Goal: Information Seeking & Learning: Learn about a topic

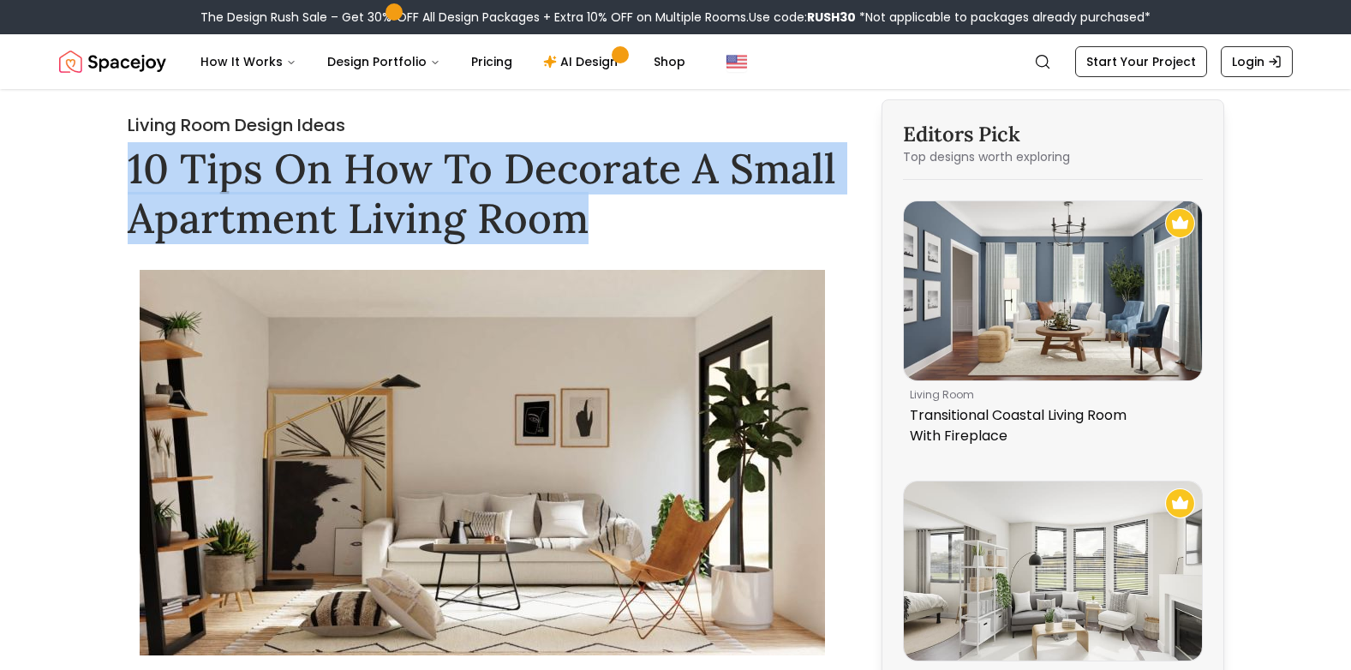
drag, startPoint x: 148, startPoint y: 170, endPoint x: 662, endPoint y: 203, distance: 515.0
drag, startPoint x: 662, startPoint y: 203, endPoint x: 534, endPoint y: 212, distance: 128.0
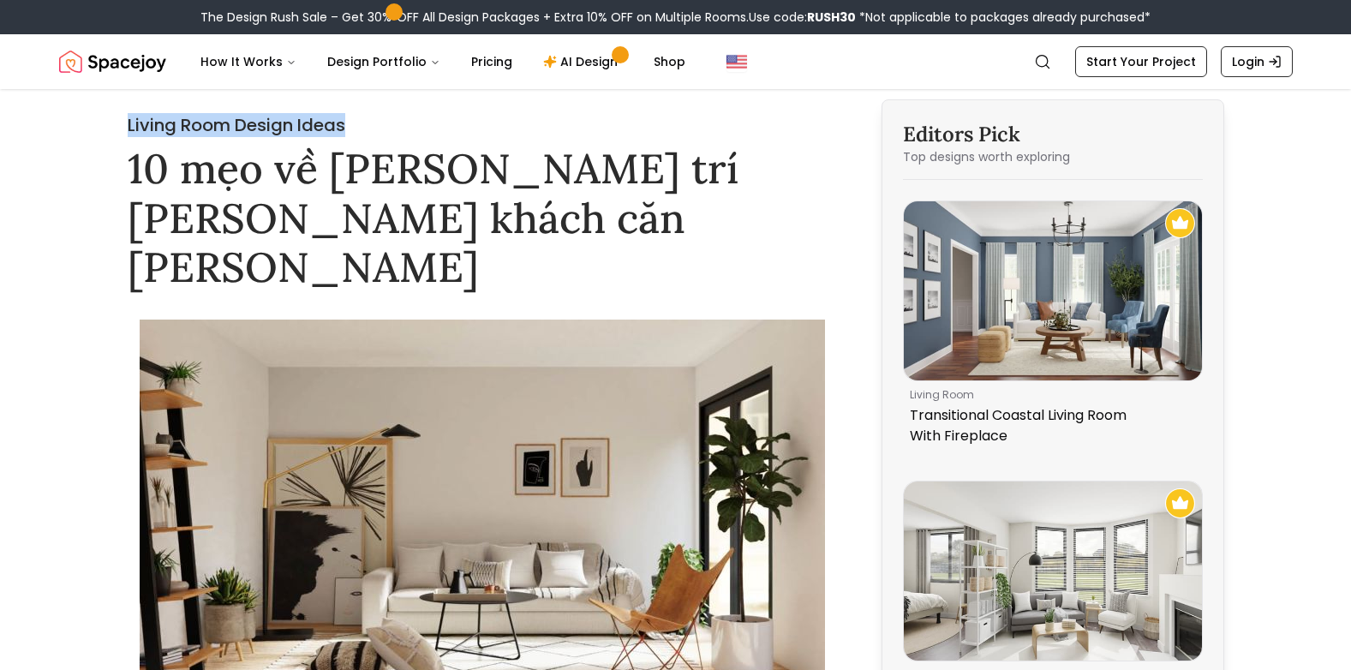
copy h2 "Living Room Design Ideas"
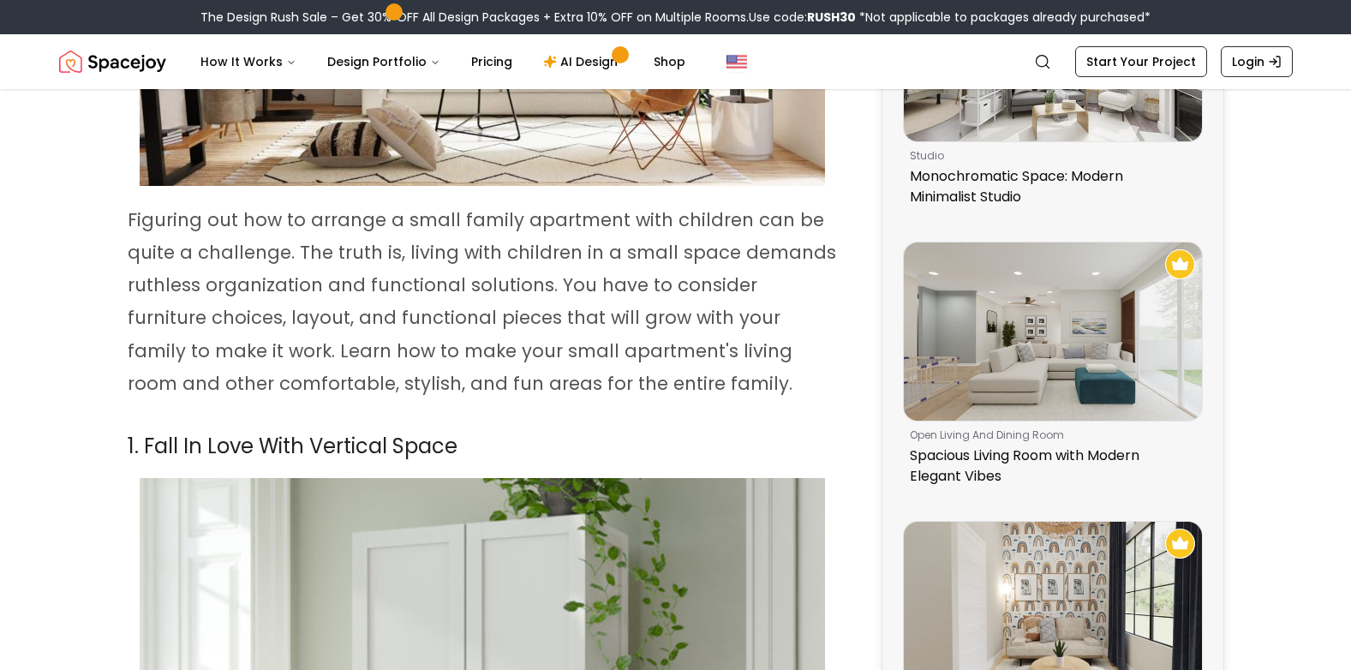
scroll to position [514, 0]
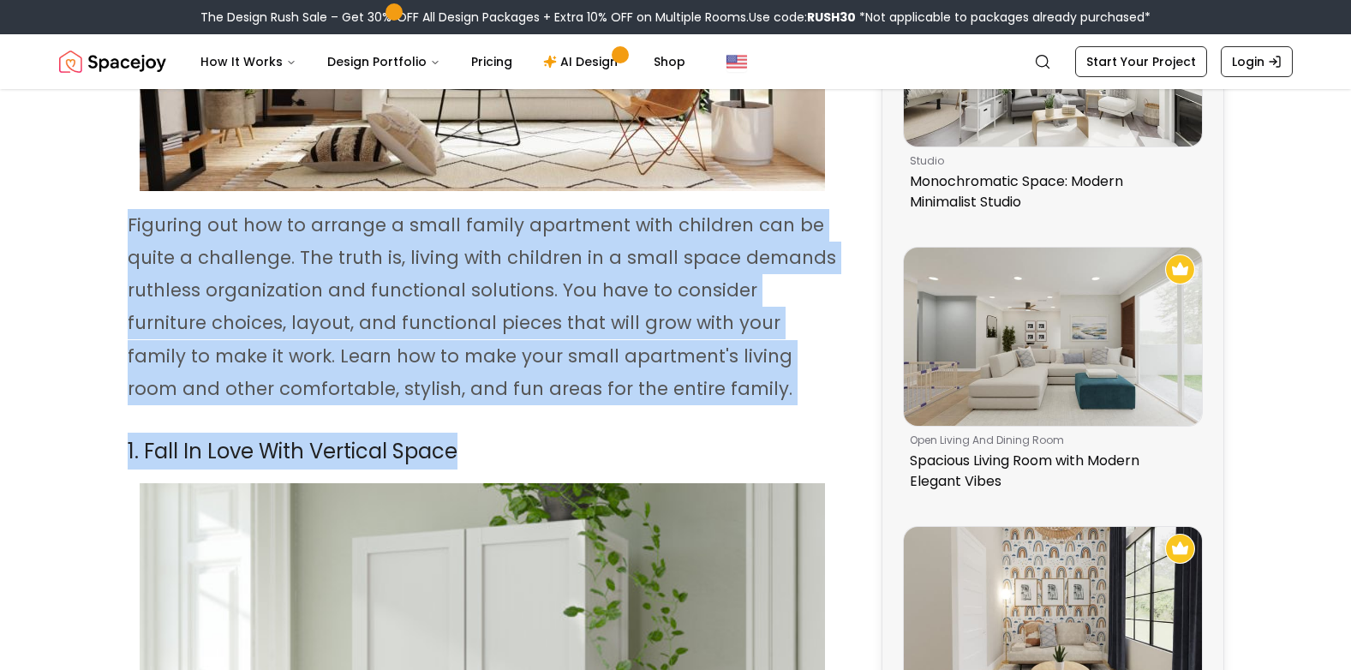
drag, startPoint x: 107, startPoint y: 165, endPoint x: 514, endPoint y: 390, distance: 464.6
drag, startPoint x: 514, startPoint y: 390, endPoint x: 512, endPoint y: 371, distance: 18.9
drag, startPoint x: 91, startPoint y: 169, endPoint x: 563, endPoint y: 398, distance: 524.8
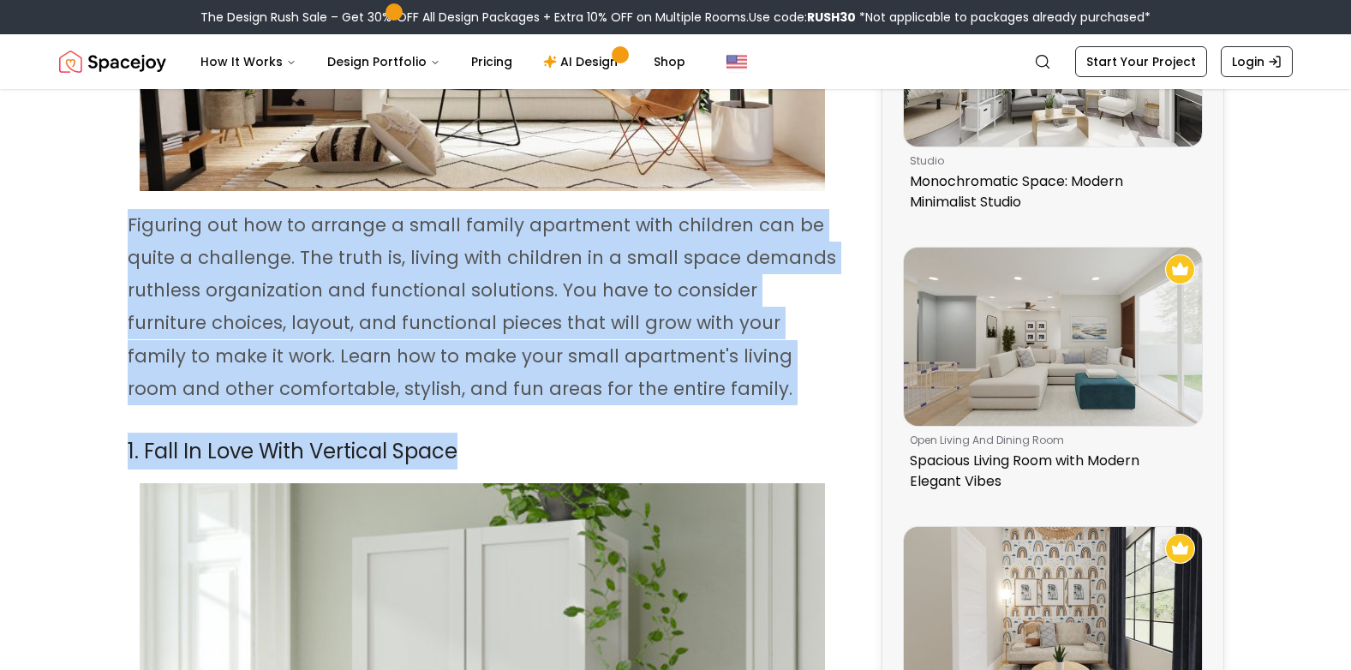
copy div "Figuring out how to arrange a small family apartment with children can be quite…"
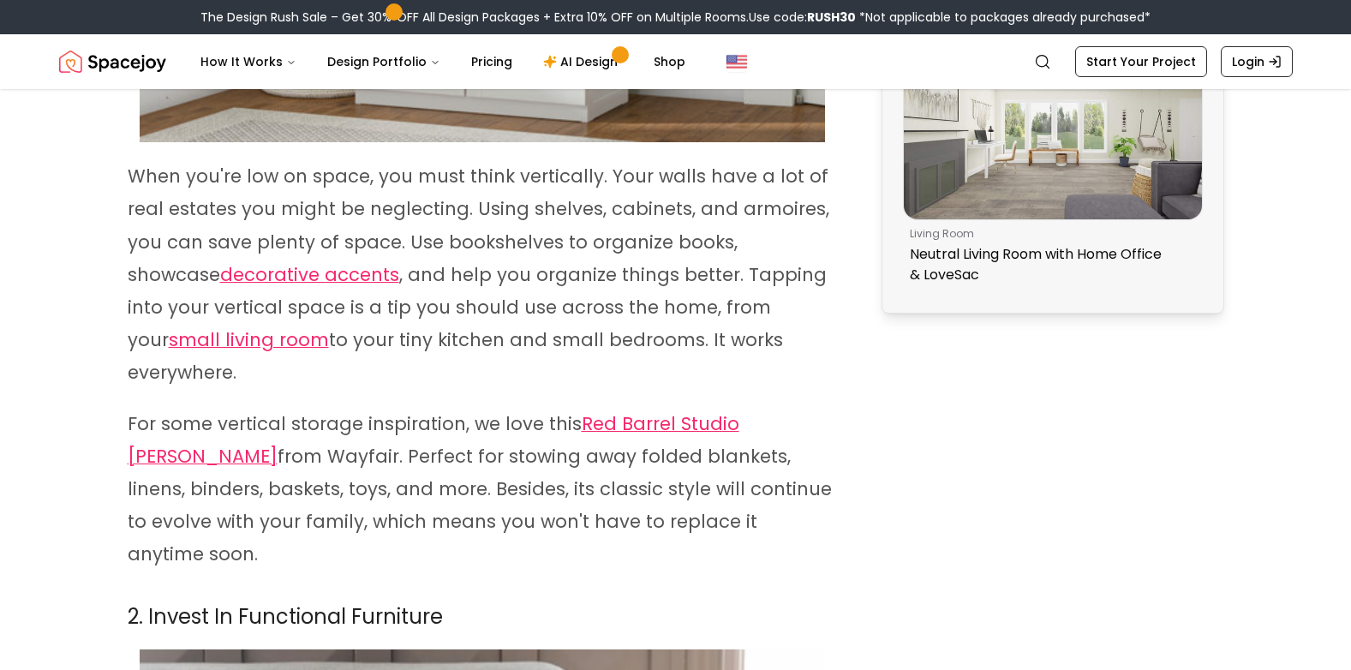
scroll to position [1542, 0]
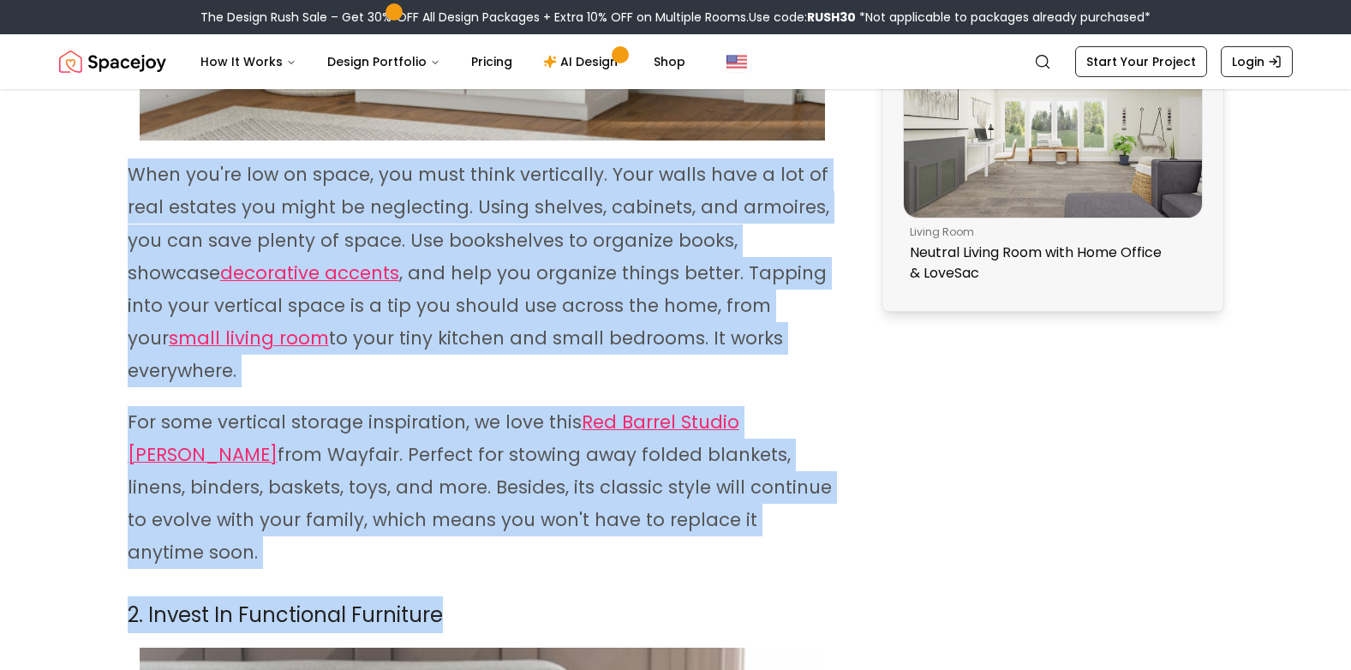
drag, startPoint x: 260, startPoint y: 236, endPoint x: 624, endPoint y: 539, distance: 473.2
copy div "When you're low on space, you must think vertically. Your walls have a lot of r…"
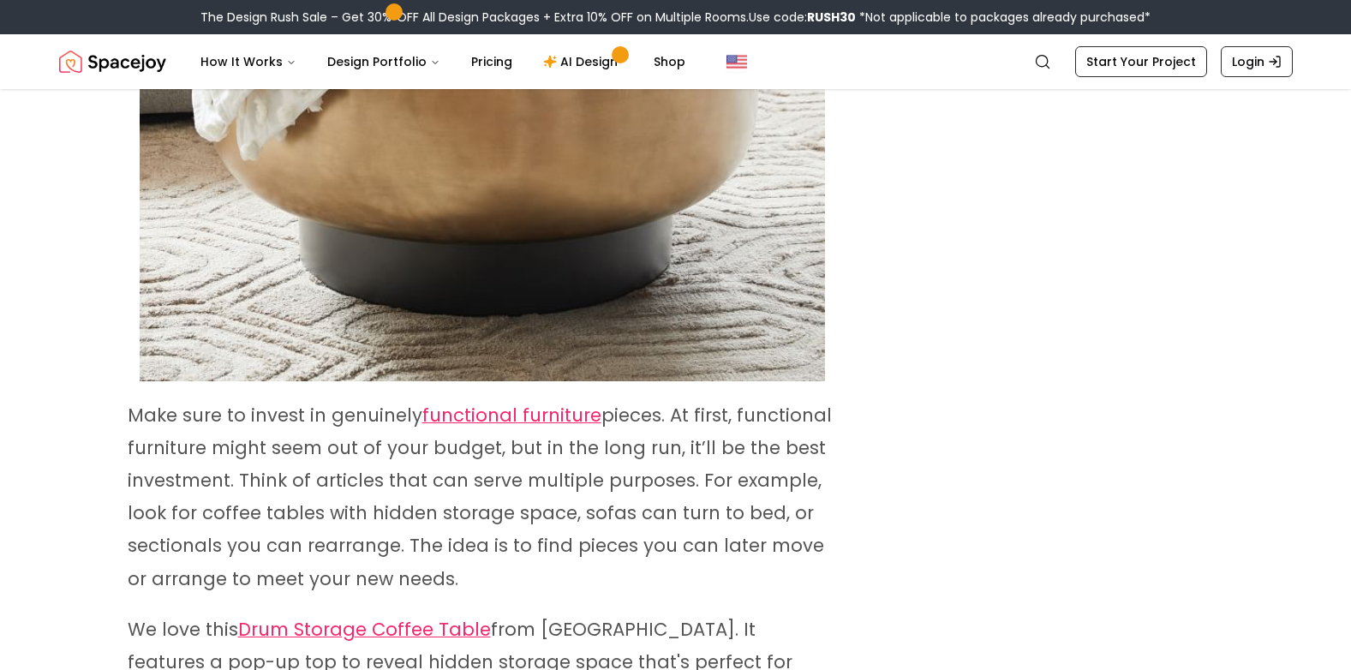
scroll to position [2655, 0]
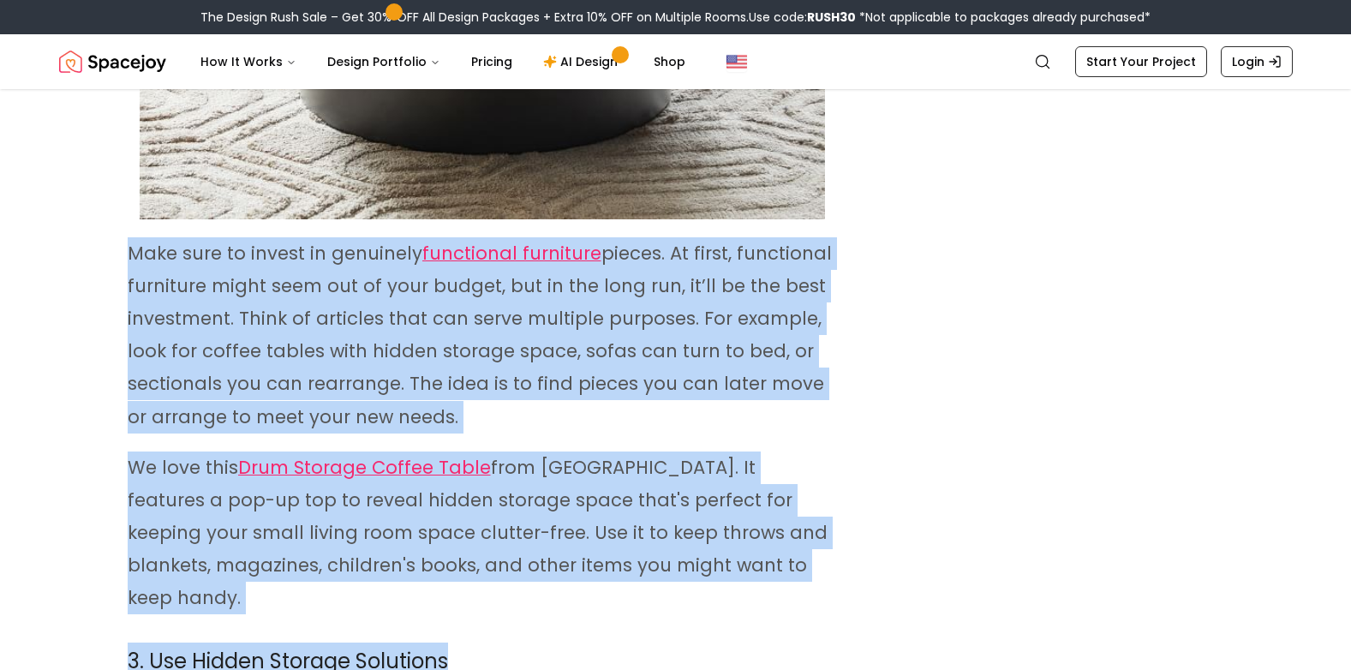
drag, startPoint x: 190, startPoint y: 200, endPoint x: 627, endPoint y: 553, distance: 561.6
copy div "Make sure to invest in genuinely functional furniture pieces. At first, functio…"
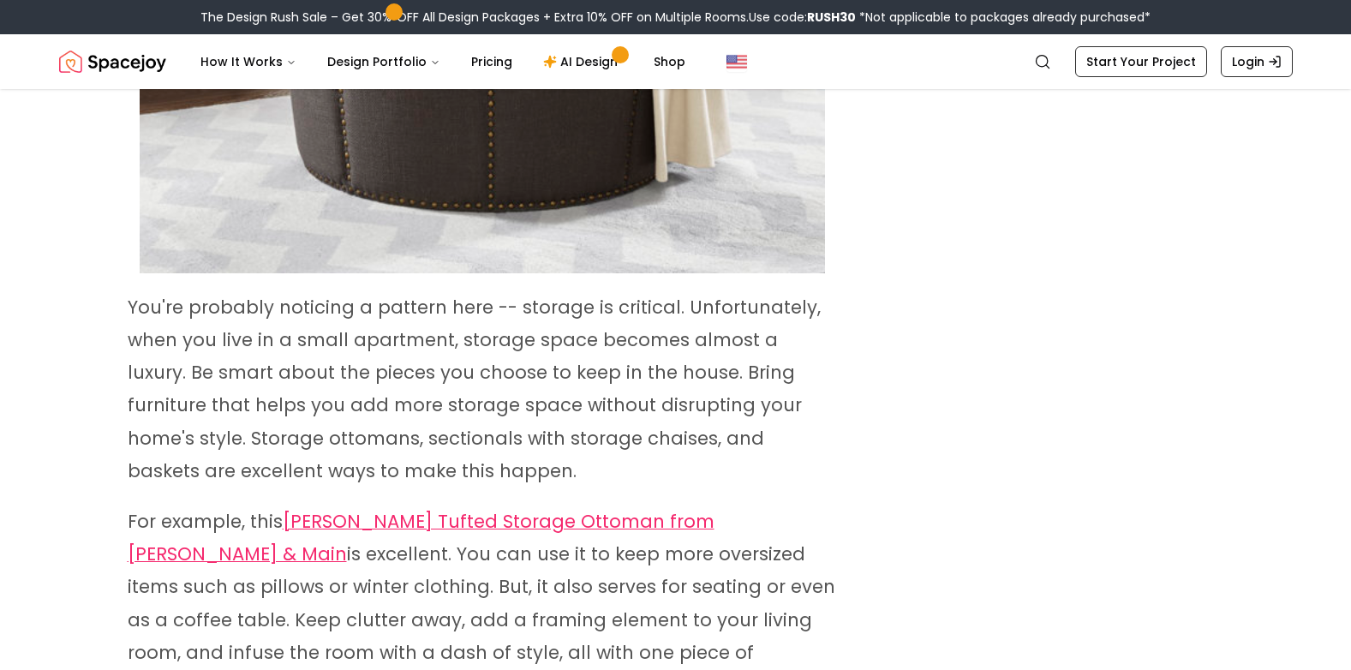
scroll to position [3769, 0]
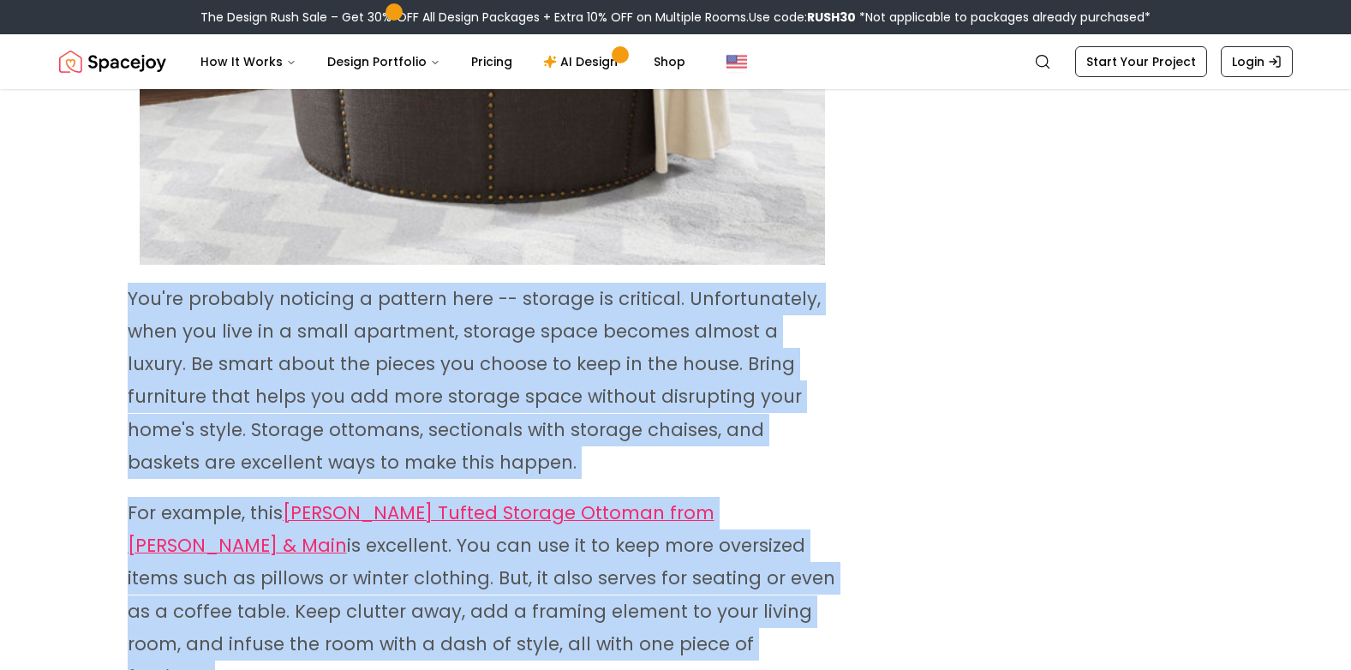
drag, startPoint x: 99, startPoint y: 194, endPoint x: 507, endPoint y: 607, distance: 580.8
copy div "You're probably noticing a pattern here -- storage is critical. Unfortunately, …"
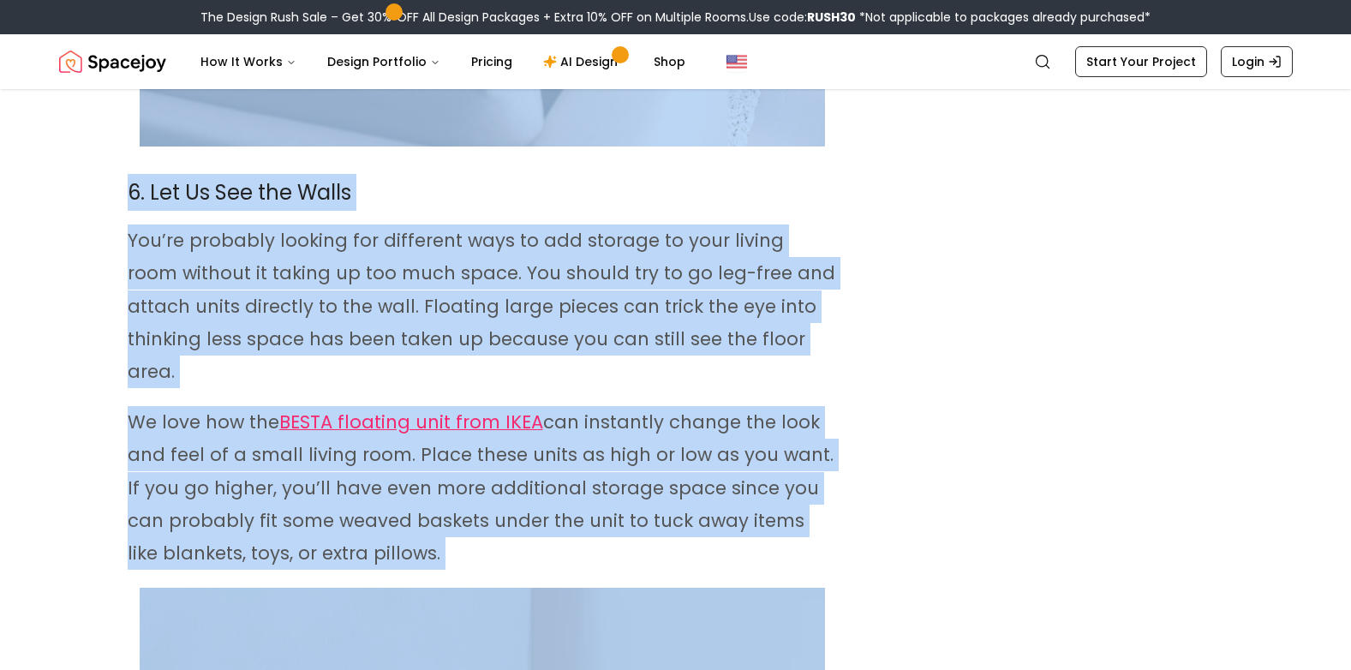
scroll to position [7109, 0]
drag, startPoint x: 116, startPoint y: 160, endPoint x: 725, endPoint y: 312, distance: 627.6
copy div "Loremips dolo sitam consecte adipiscing eli seddoeiu temp incid utlabor e dol m…"
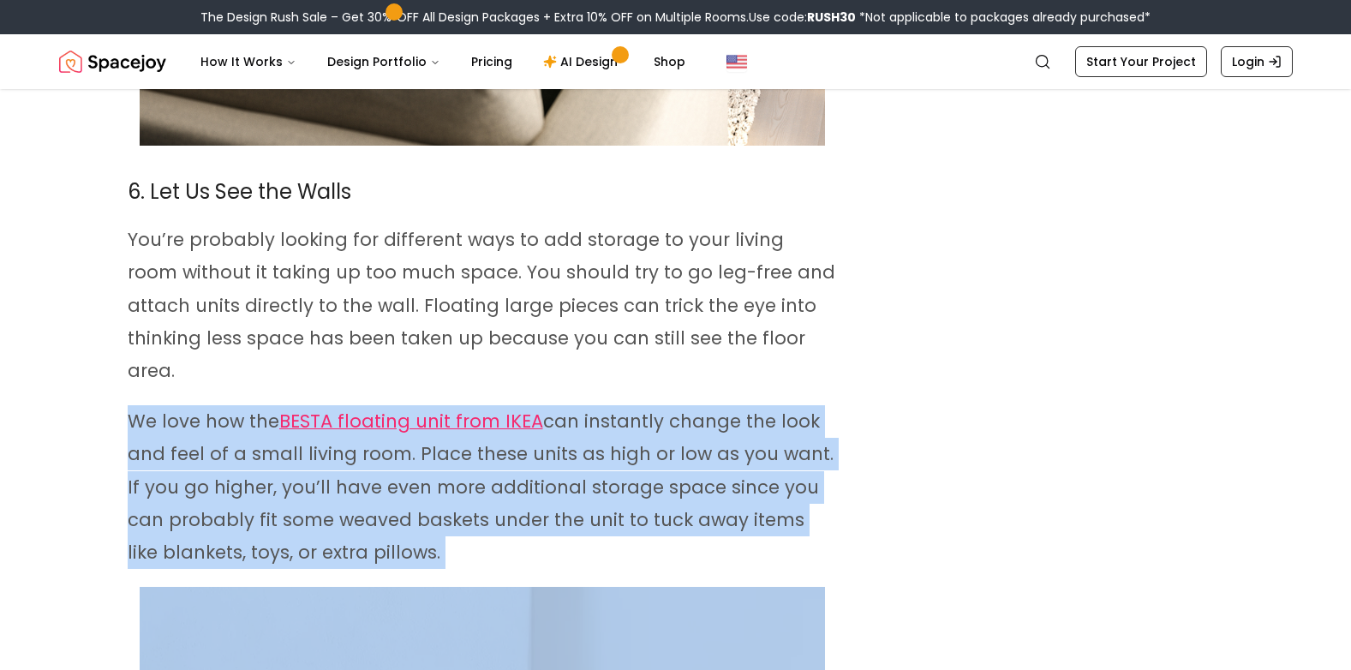
drag, startPoint x: 122, startPoint y: 159, endPoint x: 436, endPoint y: 320, distance: 352.4
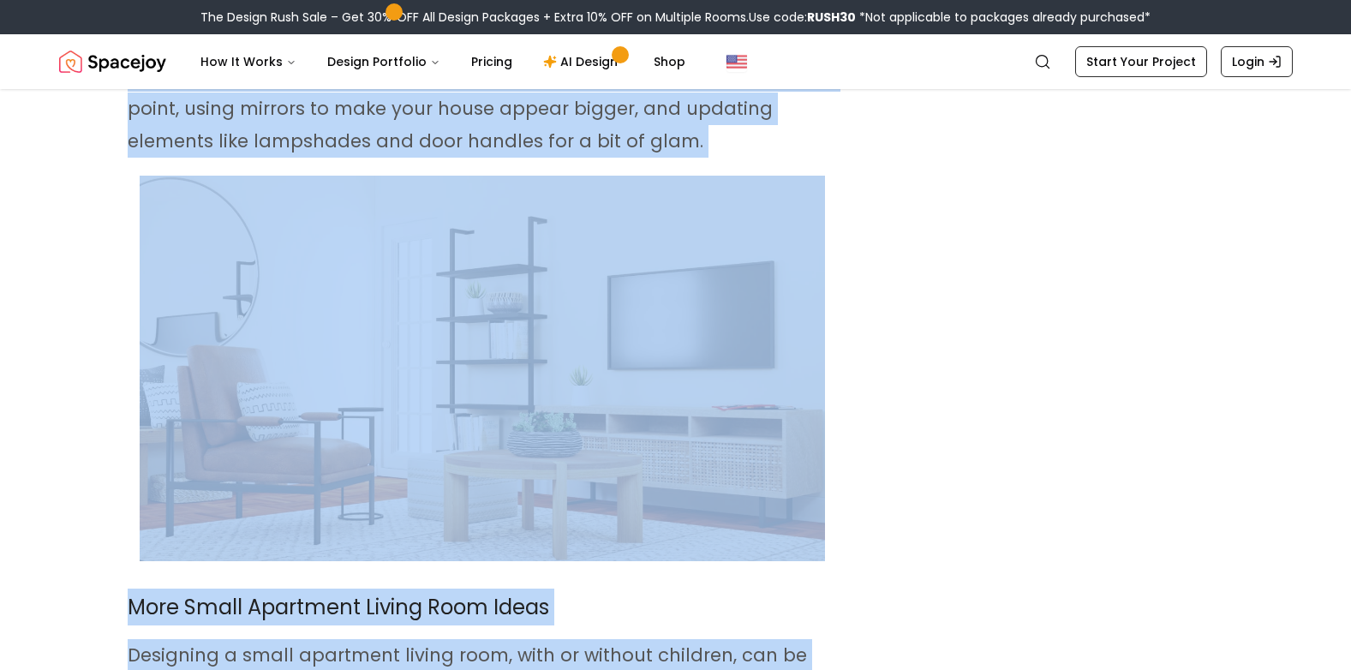
scroll to position [13619, 0]
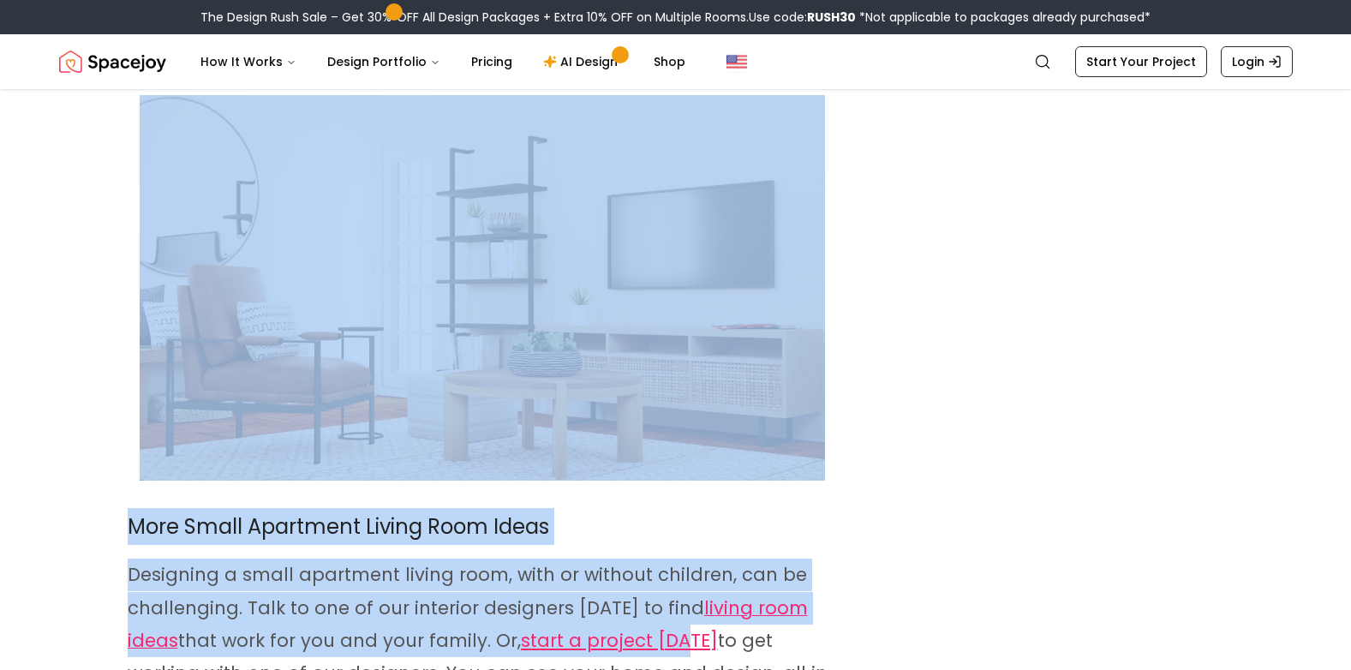
drag, startPoint x: 100, startPoint y: 283, endPoint x: 698, endPoint y: 495, distance: 634.5
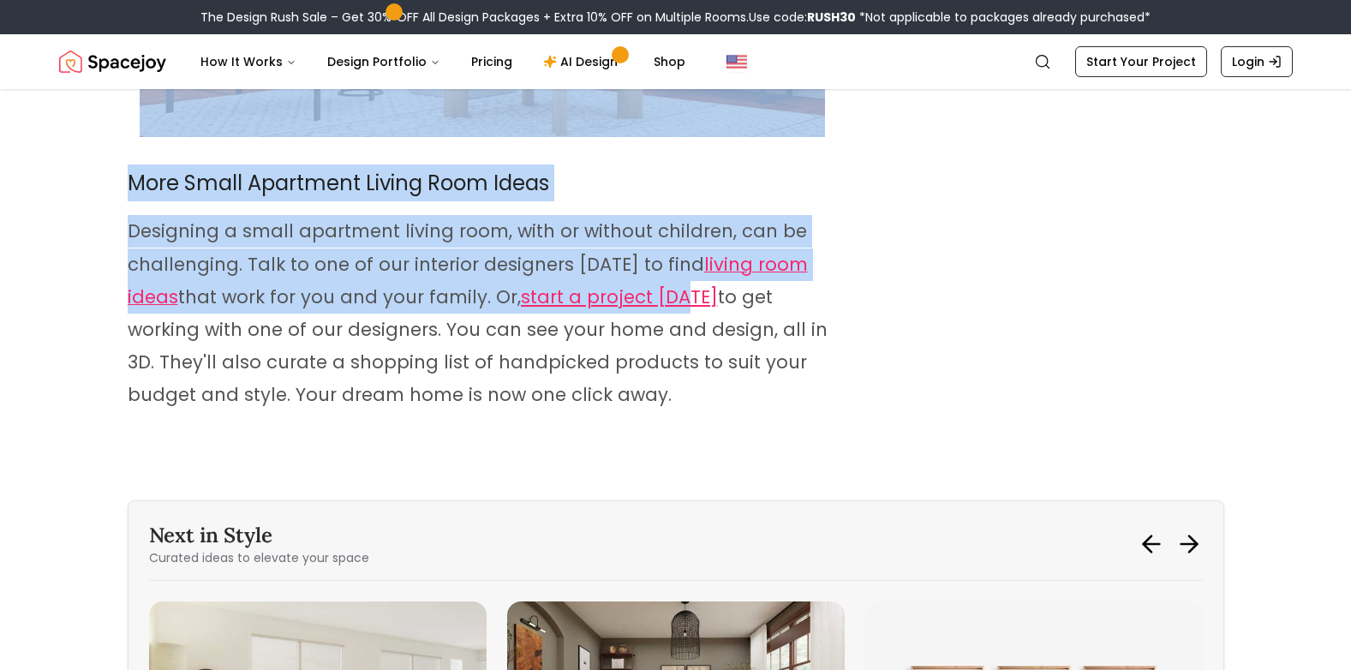
scroll to position [14047, 0]
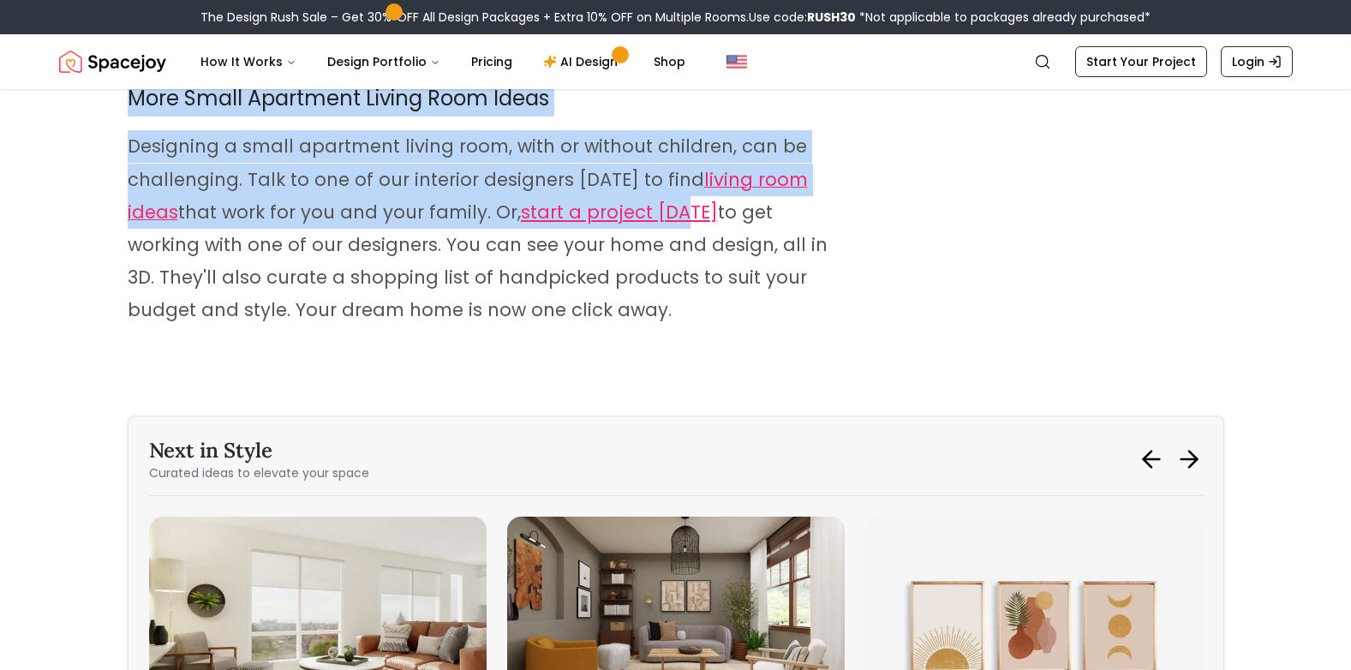
copy div "0. Loremip do Sitam-Con Ad elit s doeiu tempor incid utla etdo magnaali enim ad…"
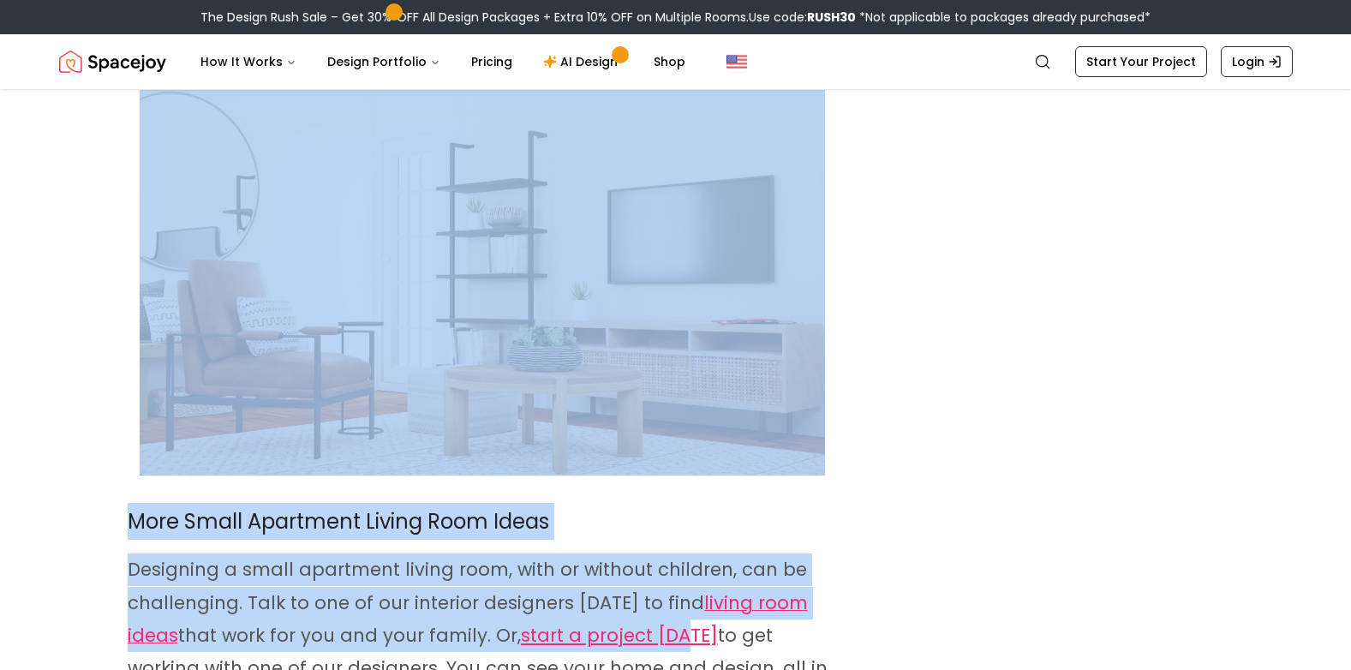
scroll to position [13790, 0]
